Goal: Complete application form

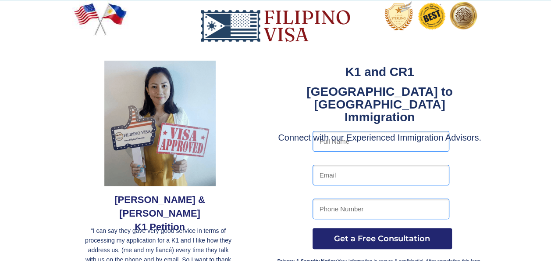
click at [372, 141] on input "text" at bounding box center [381, 141] width 137 height 21
type input "[PERSON_NAME] [PERSON_NAME]"
type input "[EMAIL_ADDRESS][DOMAIN_NAME]"
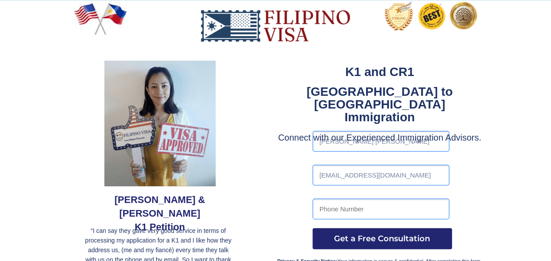
click at [373, 209] on input "tel" at bounding box center [381, 208] width 137 height 21
type input "09661563762"
click at [376, 239] on span "Get a Free Consultation" at bounding box center [382, 238] width 139 height 10
